Goal: Find specific page/section: Find specific page/section

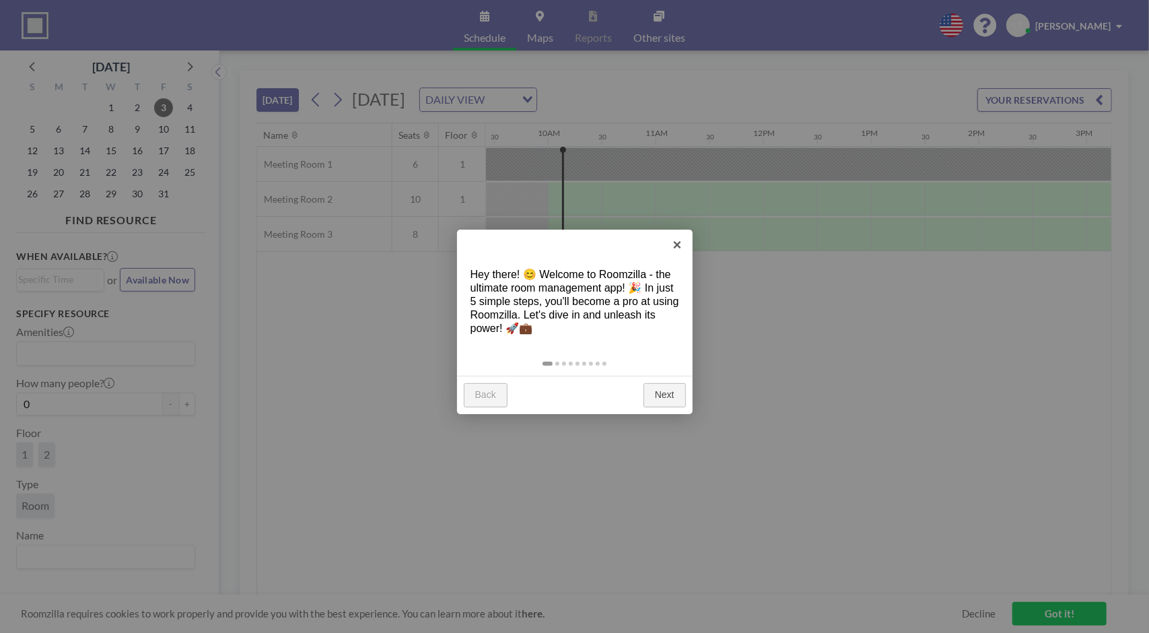
scroll to position [0, 1023]
click at [673, 244] on link "×" at bounding box center [678, 245] width 30 height 30
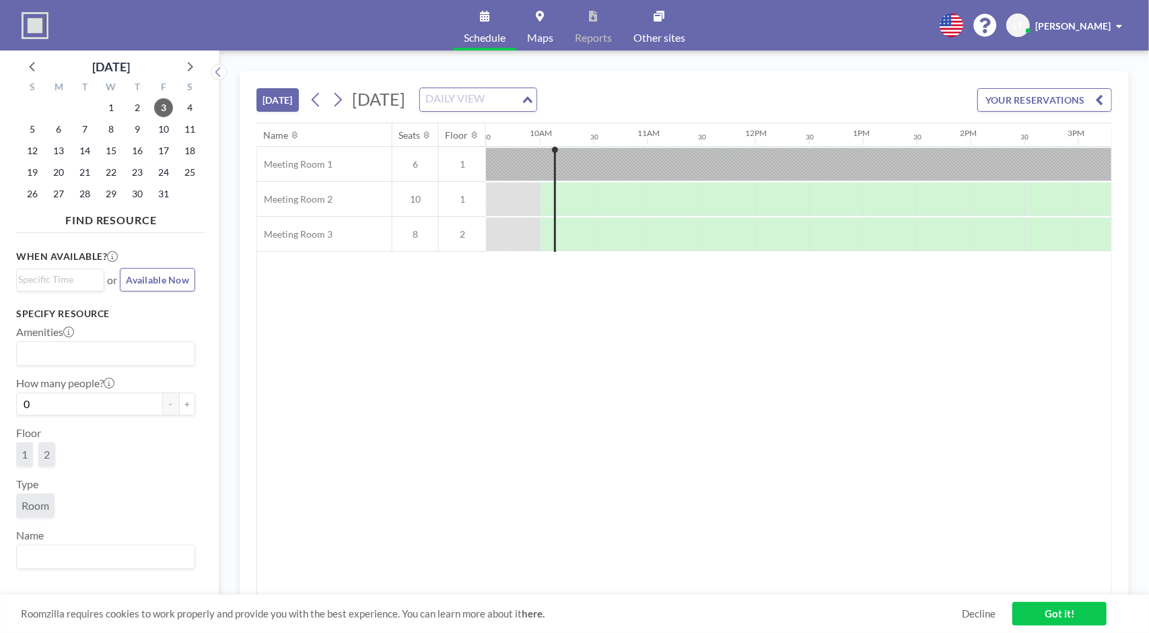
click at [521, 90] on div "DAILY VIEW" at bounding box center [470, 98] width 101 height 20
click at [520, 94] on input "Search for option" at bounding box center [471, 100] width 98 height 18
click at [1050, 94] on button "YOUR RESERVATIONS" at bounding box center [1045, 100] width 135 height 24
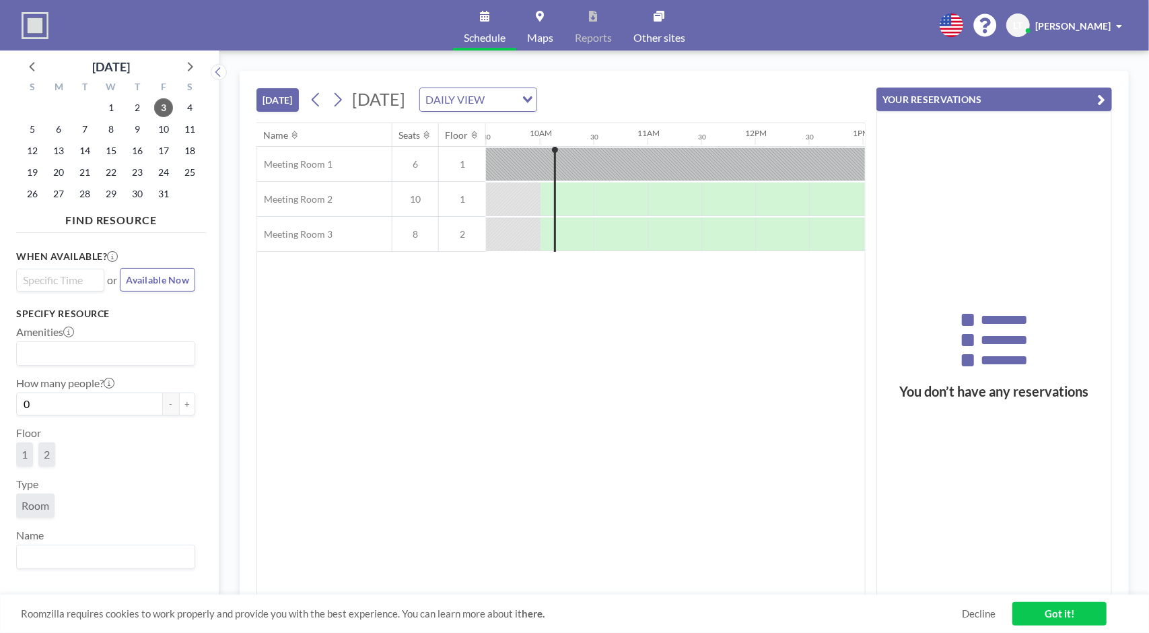
click at [59, 277] on input "Search for option" at bounding box center [57, 280] width 78 height 16
click at [59, 274] on input "Search for option" at bounding box center [57, 280] width 78 height 16
click at [1081, 24] on span "[PERSON_NAME]" at bounding box center [1073, 25] width 75 height 11
click at [271, 96] on button "[DATE]" at bounding box center [278, 100] width 42 height 24
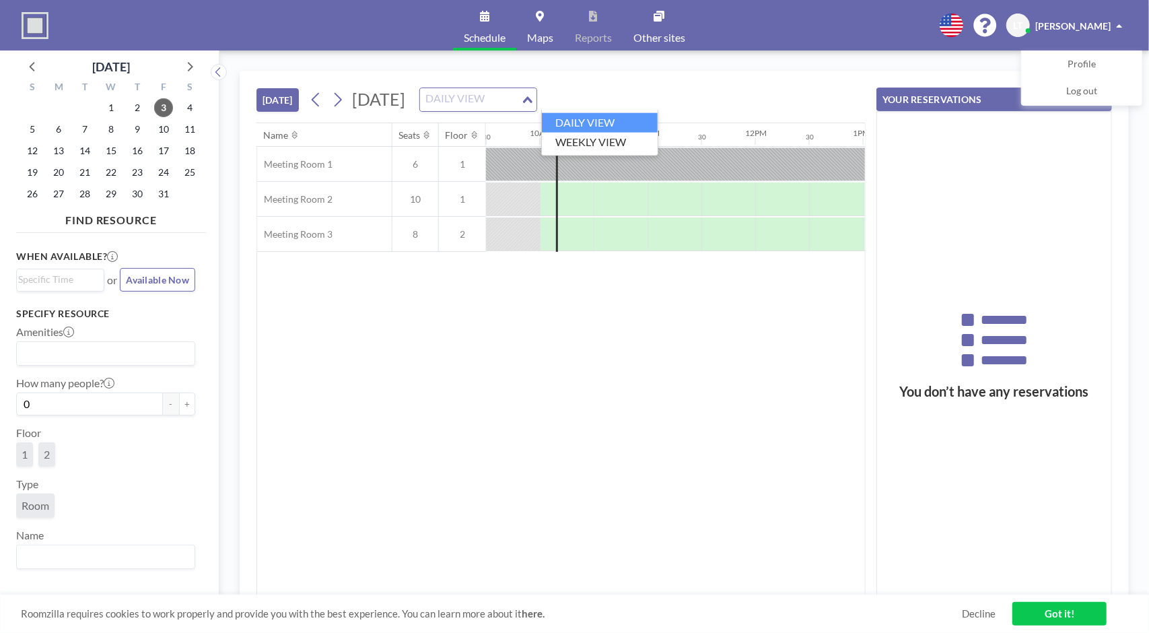
click at [520, 100] on input "Search for option" at bounding box center [471, 100] width 98 height 18
click at [595, 139] on li "WEEKLY VIEW" at bounding box center [600, 143] width 116 height 20
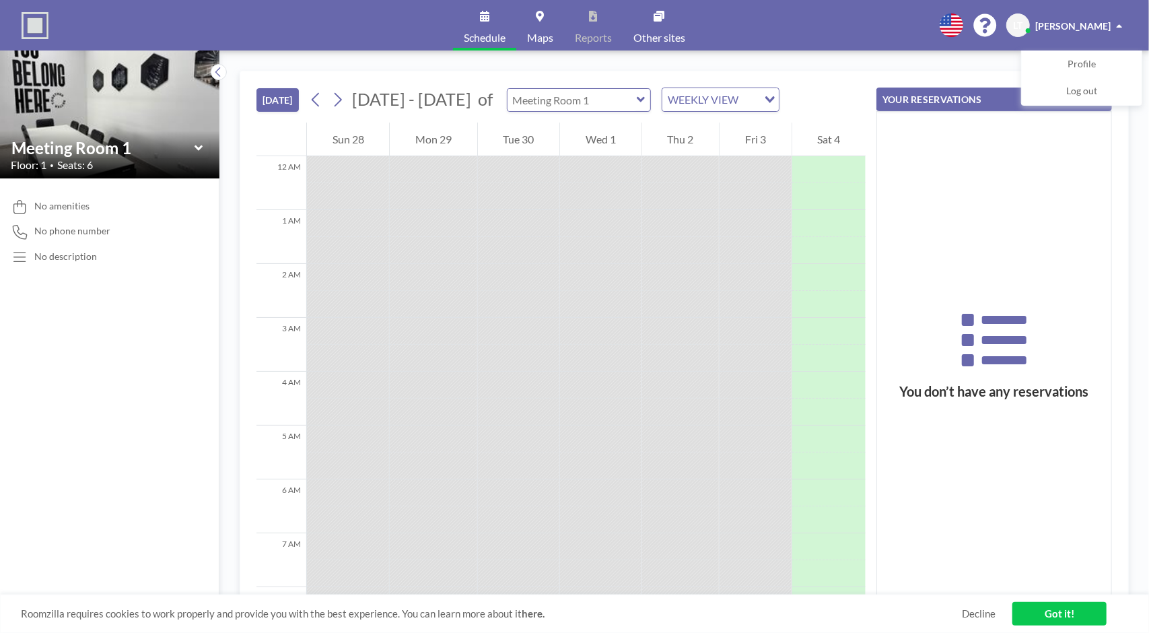
click at [581, 103] on input "text" at bounding box center [572, 100] width 129 height 22
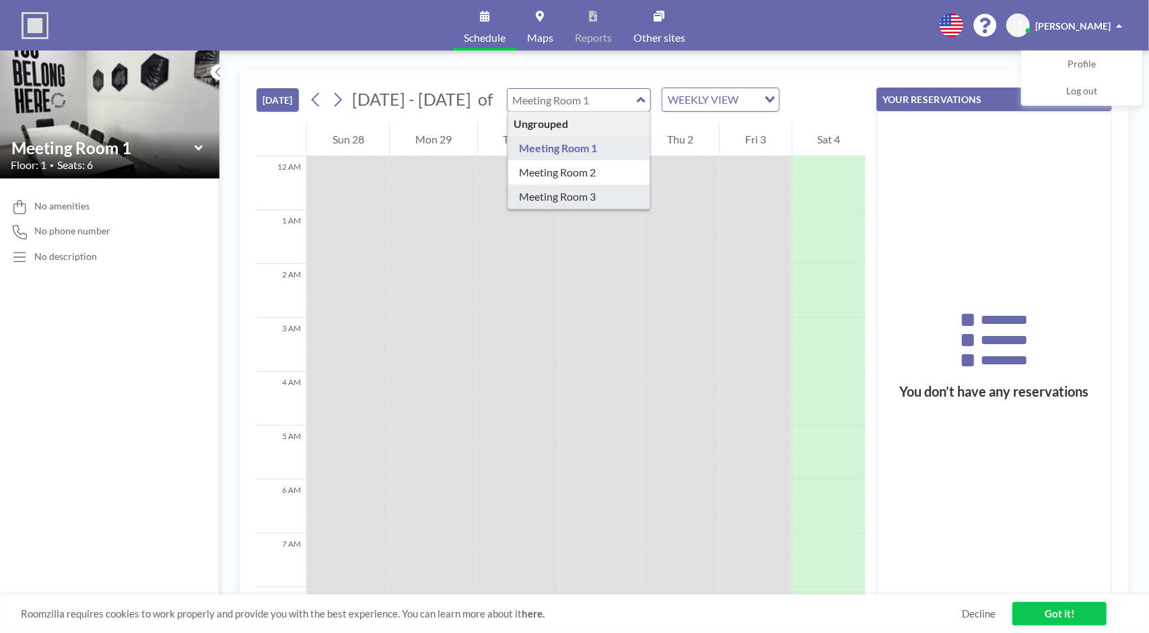
type input "Meeting Room 3"
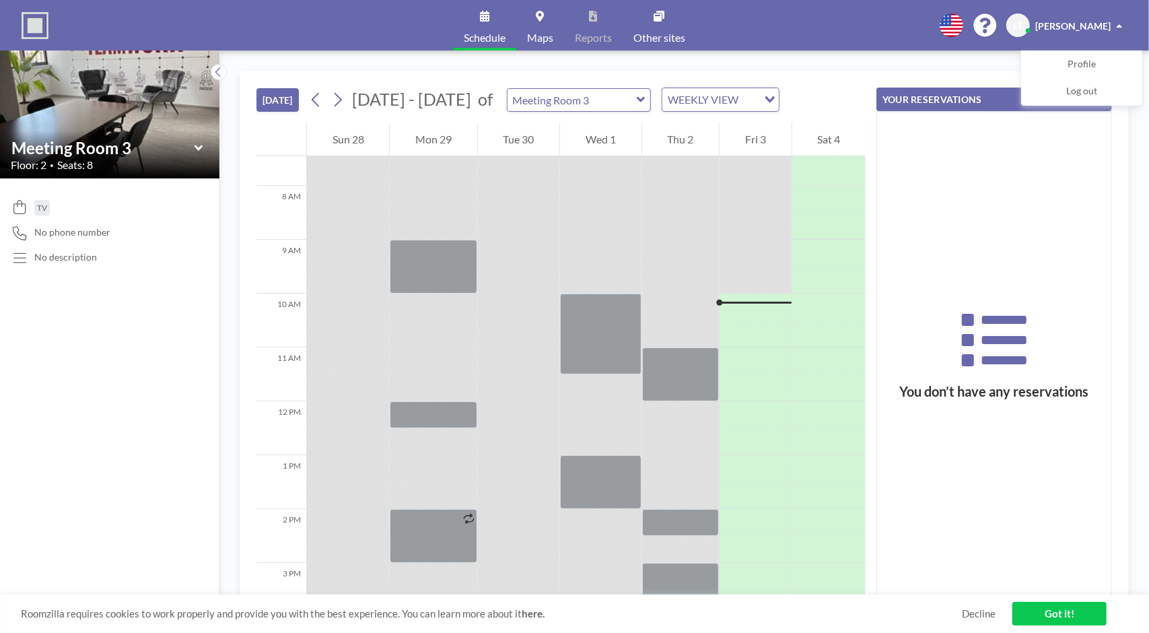
scroll to position [404, 0]
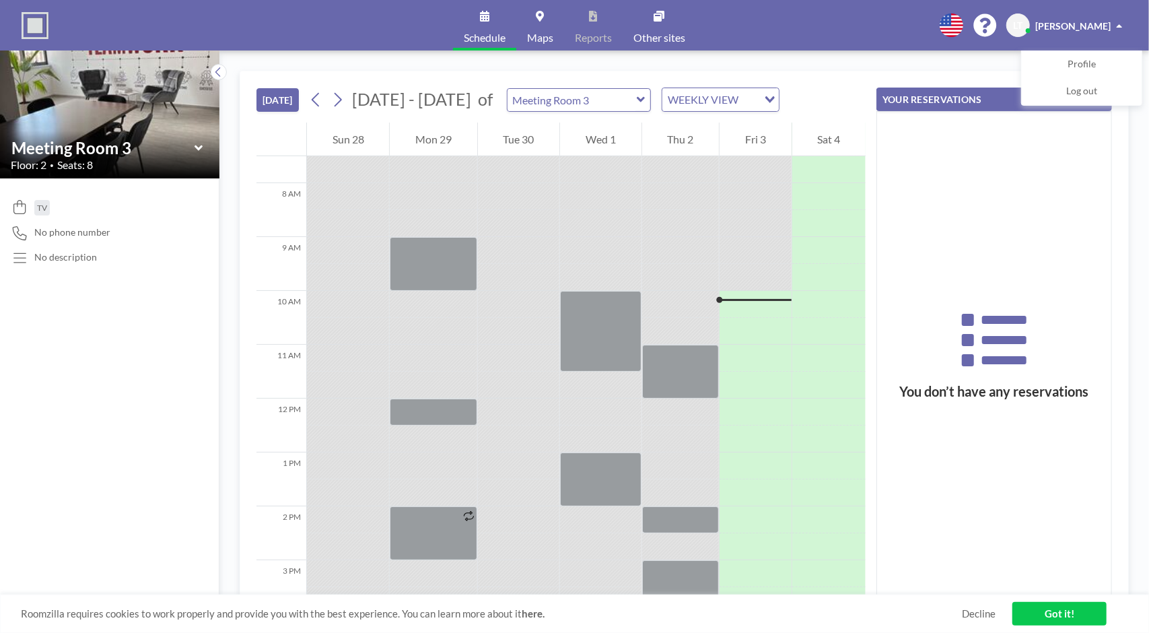
click at [754, 228] on div at bounding box center [755, 223] width 71 height 27
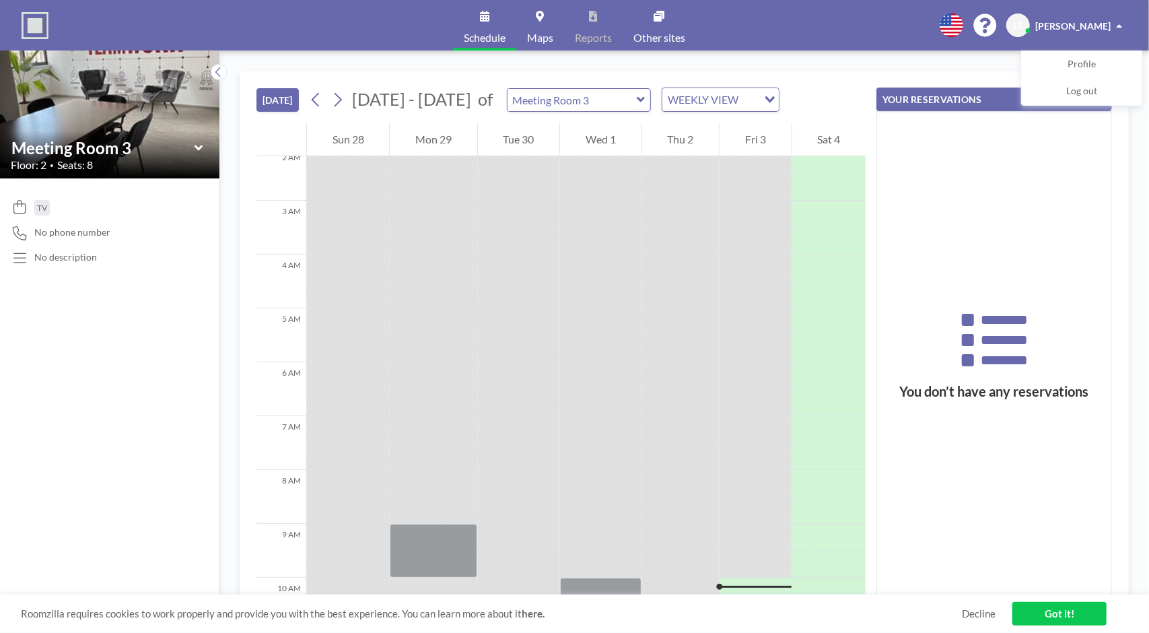
scroll to position [0, 0]
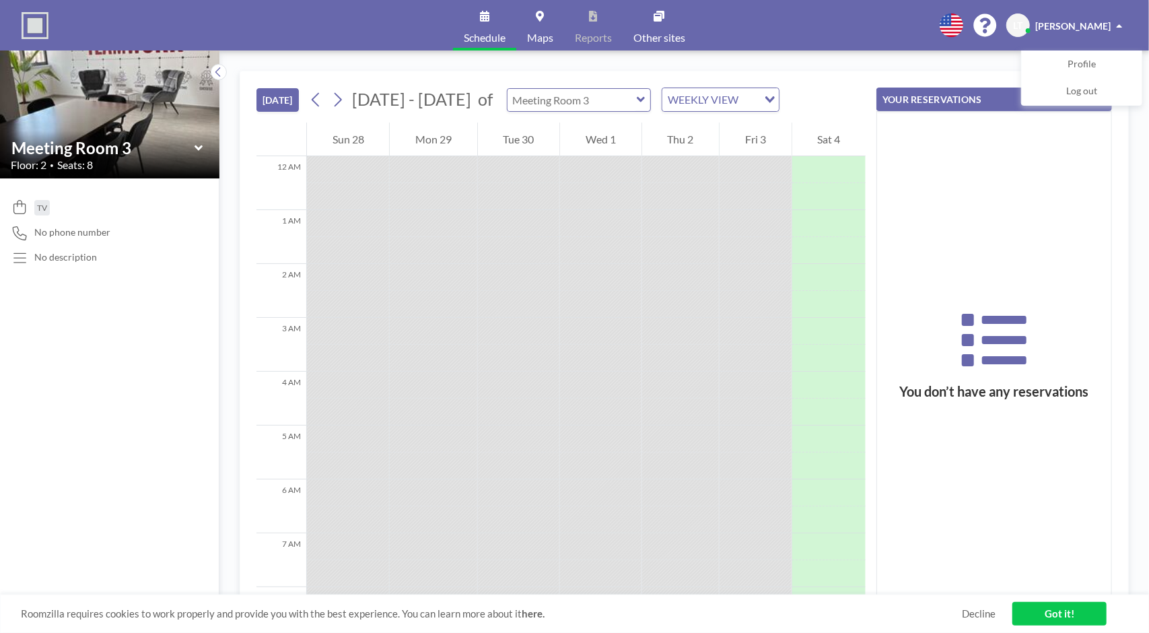
click at [604, 104] on input "text" at bounding box center [572, 100] width 129 height 22
type input "Meeting Room 2"
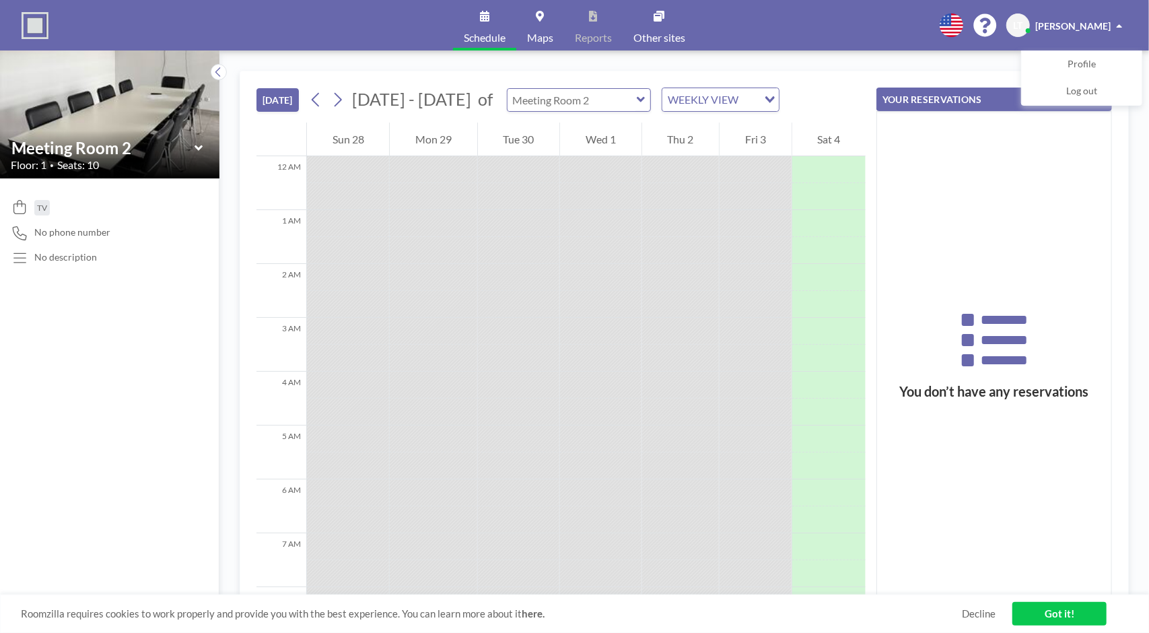
click at [562, 98] on input "text" at bounding box center [572, 100] width 129 height 22
type input "Meeting Room 1"
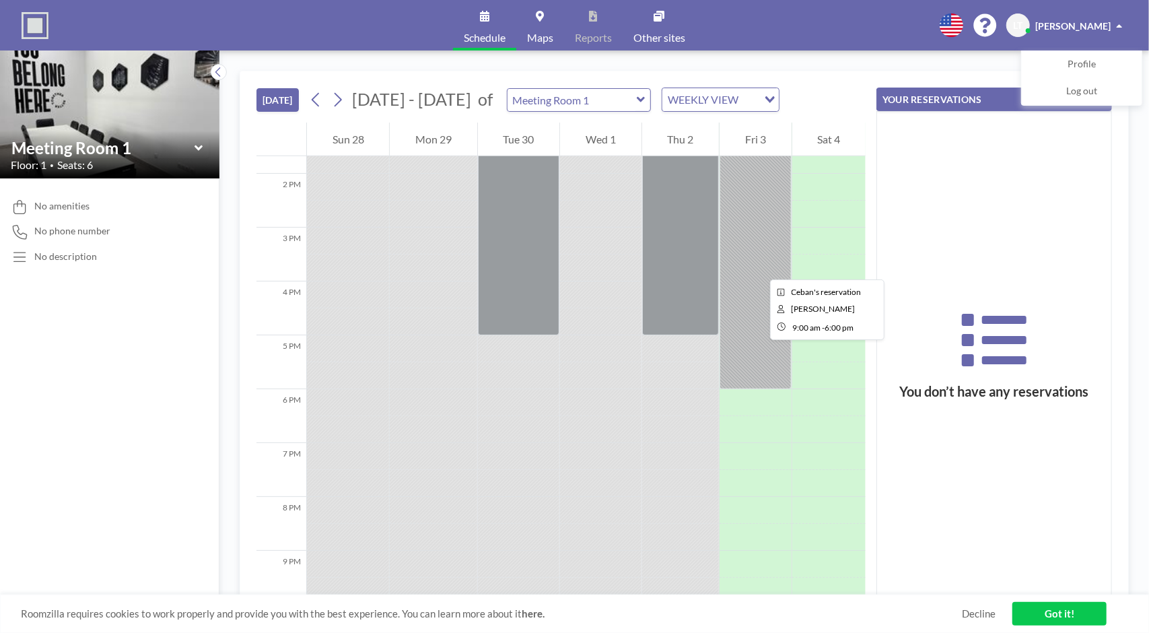
scroll to position [808, 0]
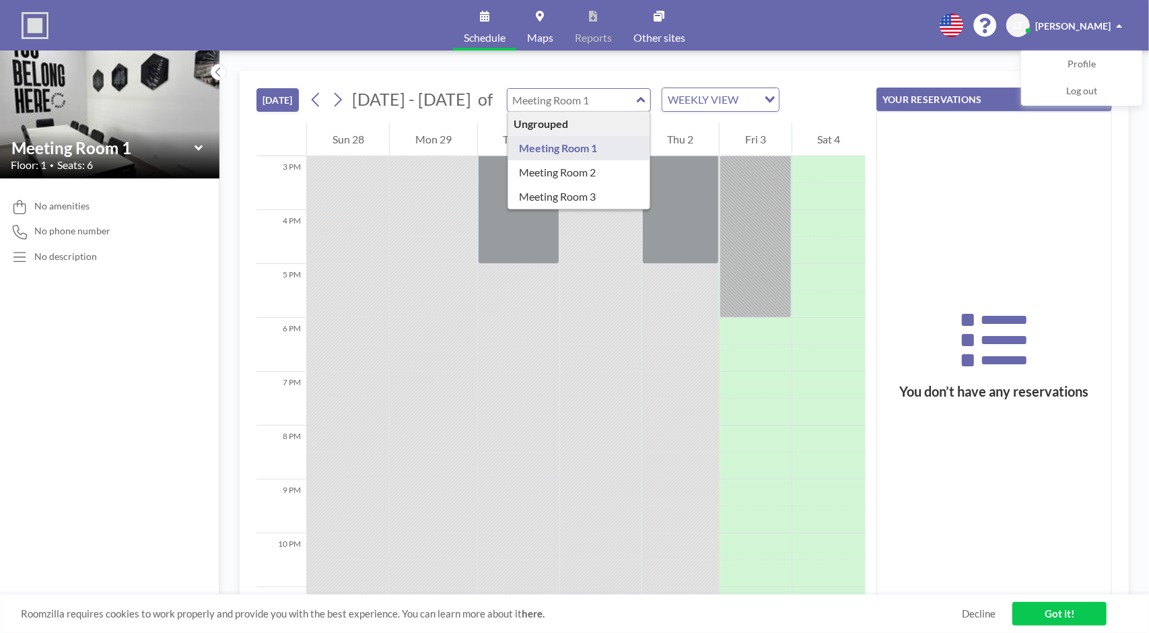
click at [566, 94] on input "text" at bounding box center [572, 100] width 129 height 22
type input "Meeting Room 3"
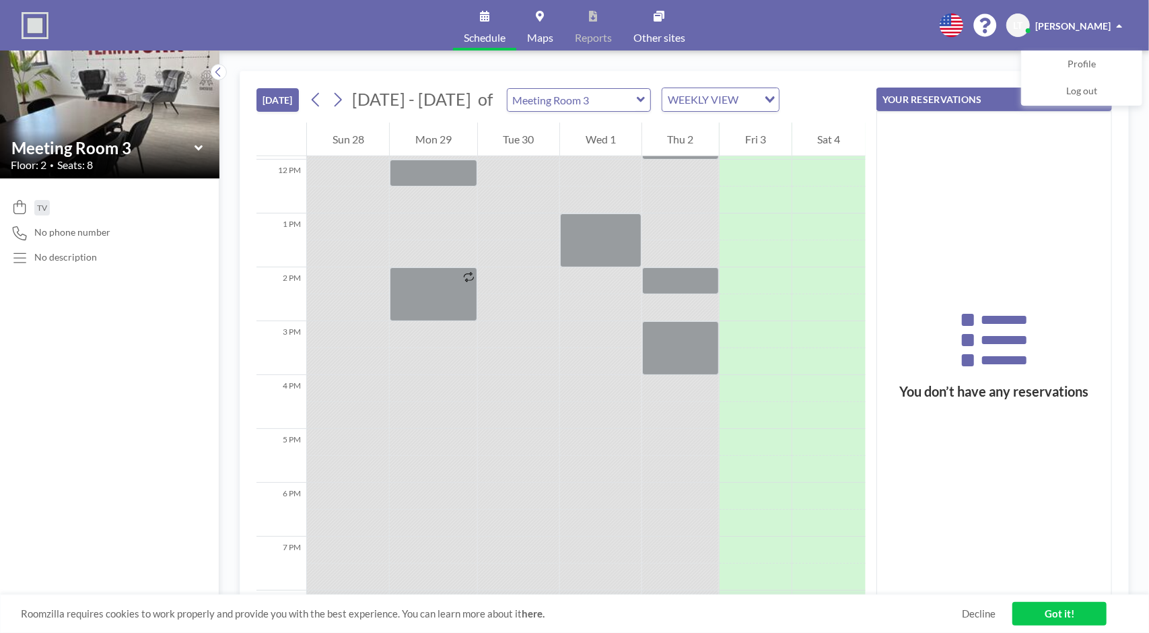
scroll to position [673, 0]
